Goal: Transaction & Acquisition: Purchase product/service

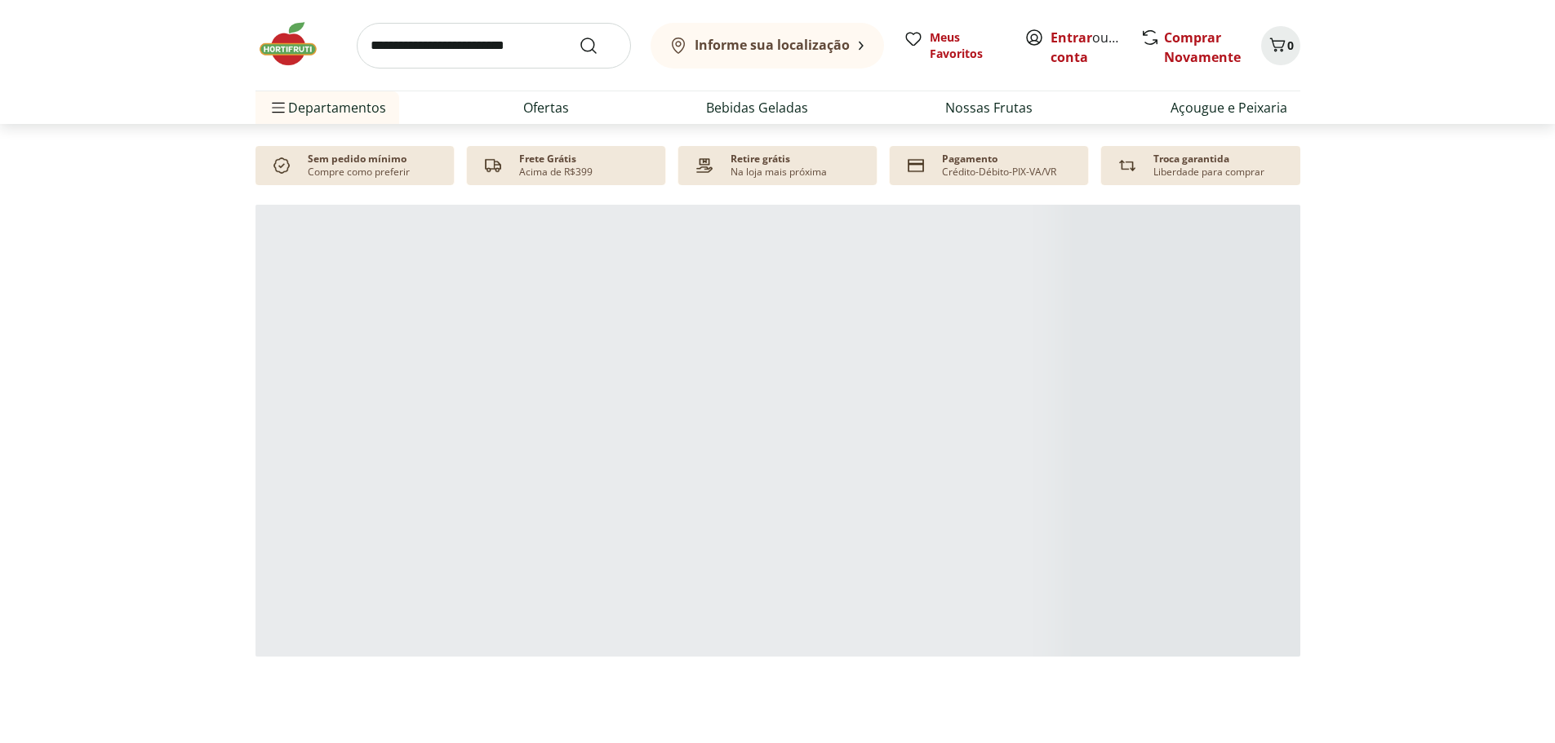
scroll to position [816, 0]
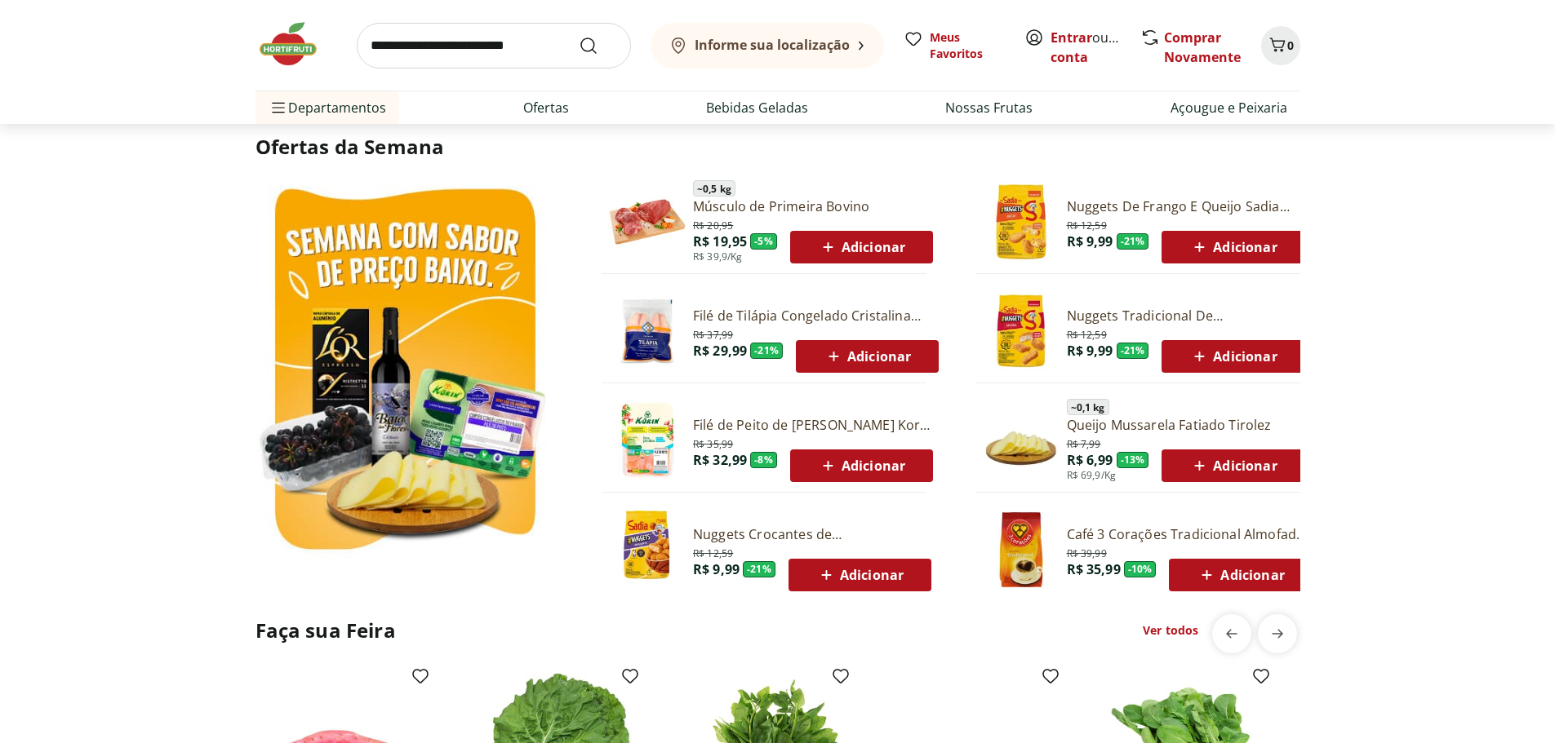
click at [646, 218] on img at bounding box center [647, 222] width 78 height 78
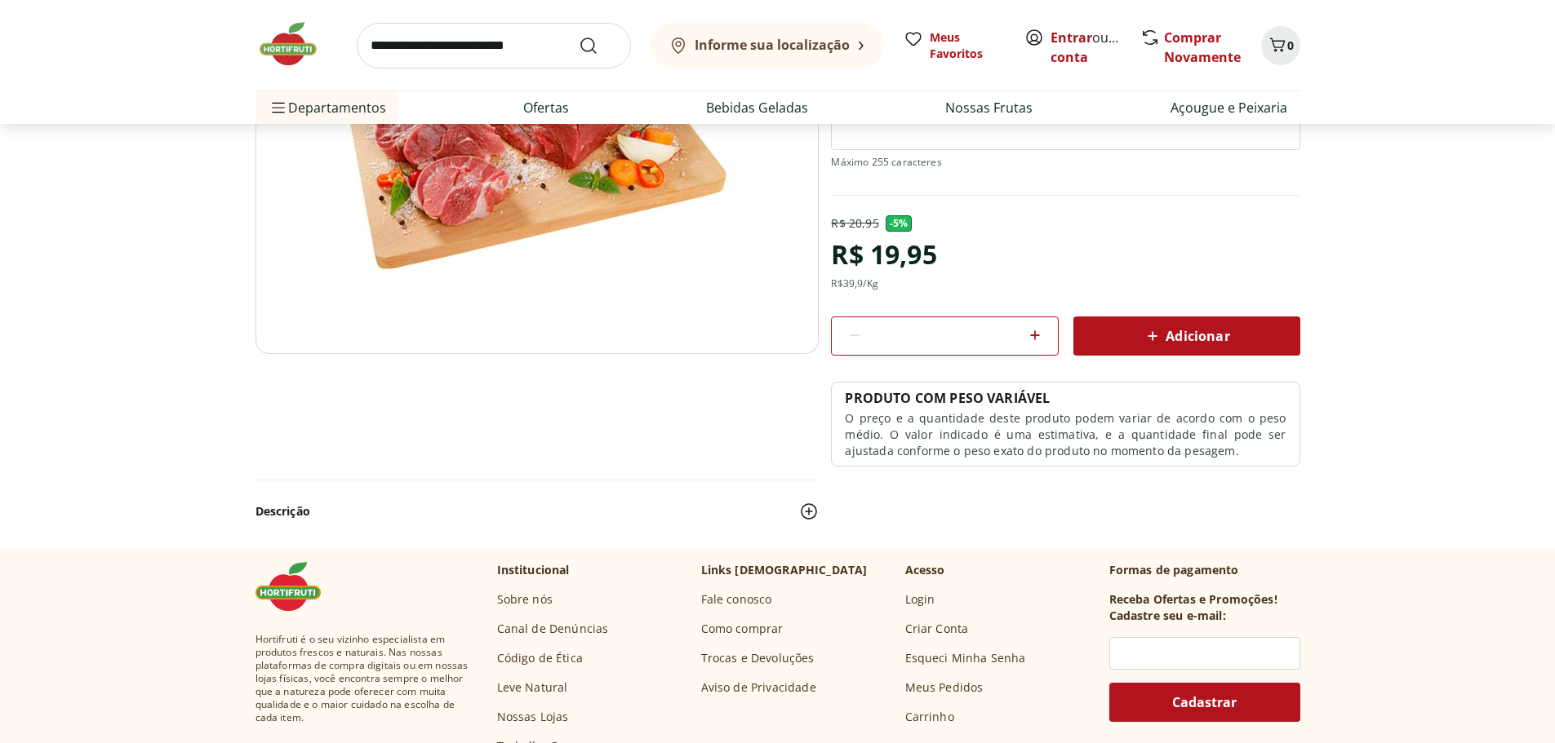
scroll to position [82, 0]
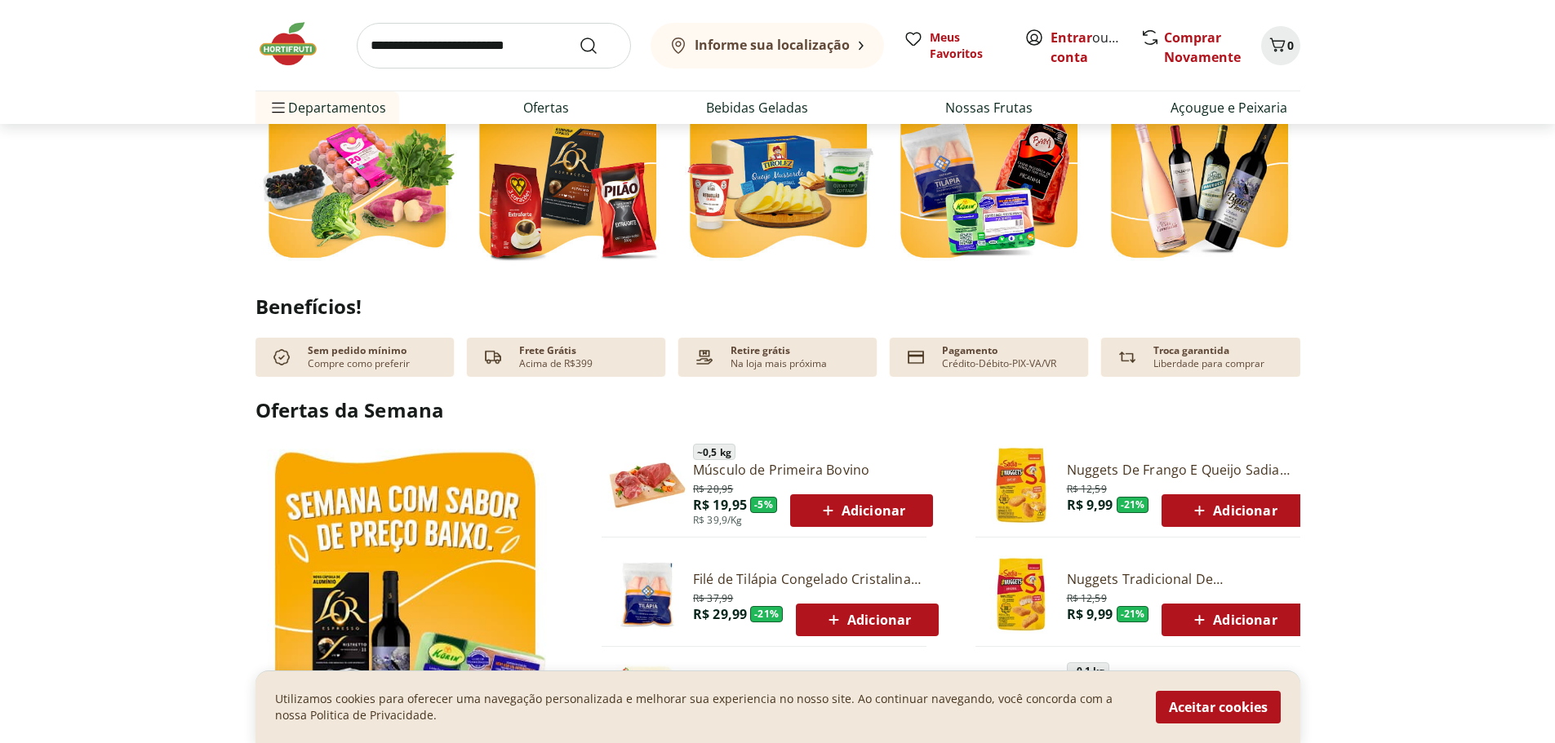
scroll to position [1632, 0]
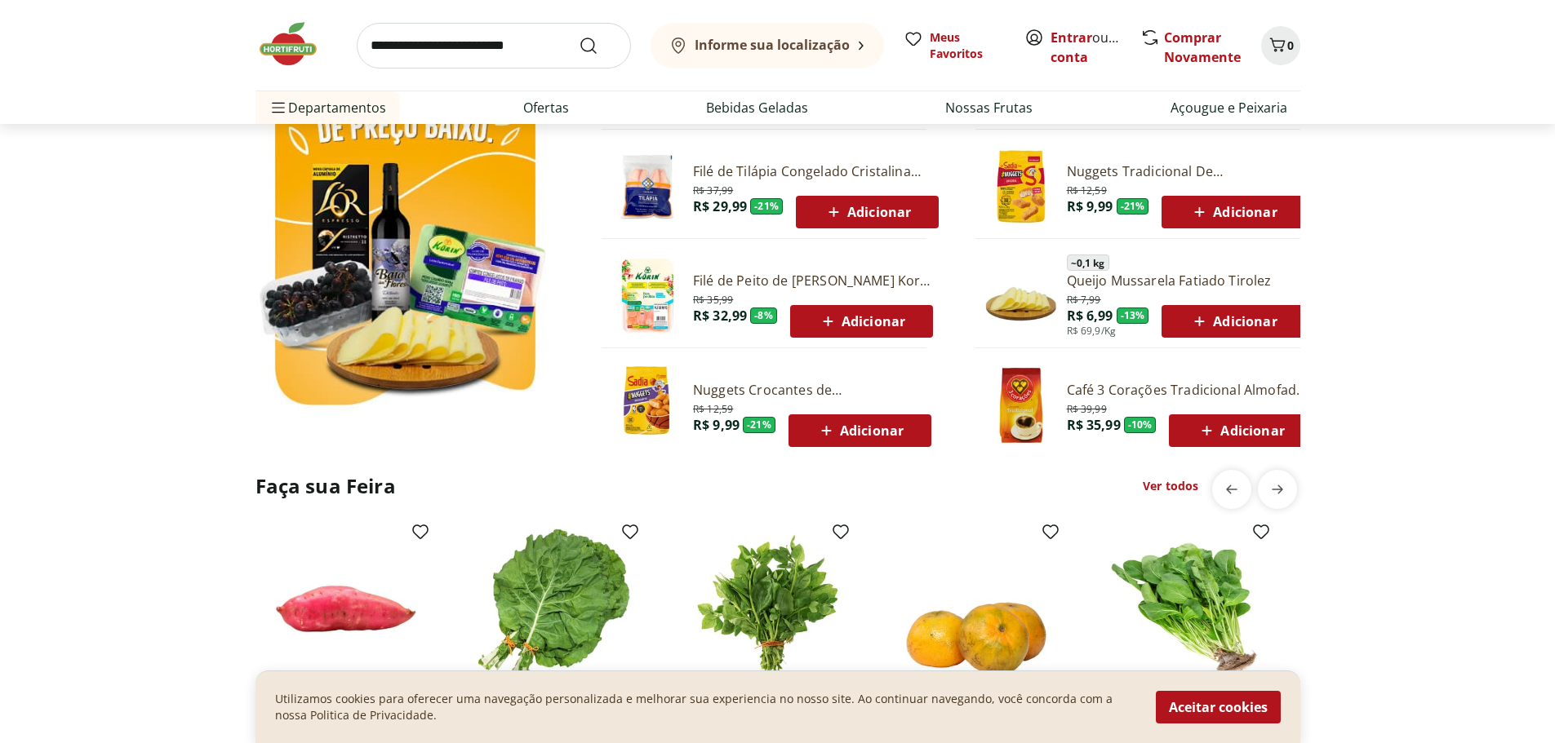
click at [1023, 418] on img at bounding box center [1021, 405] width 78 height 78
